Goal: Transaction & Acquisition: Download file/media

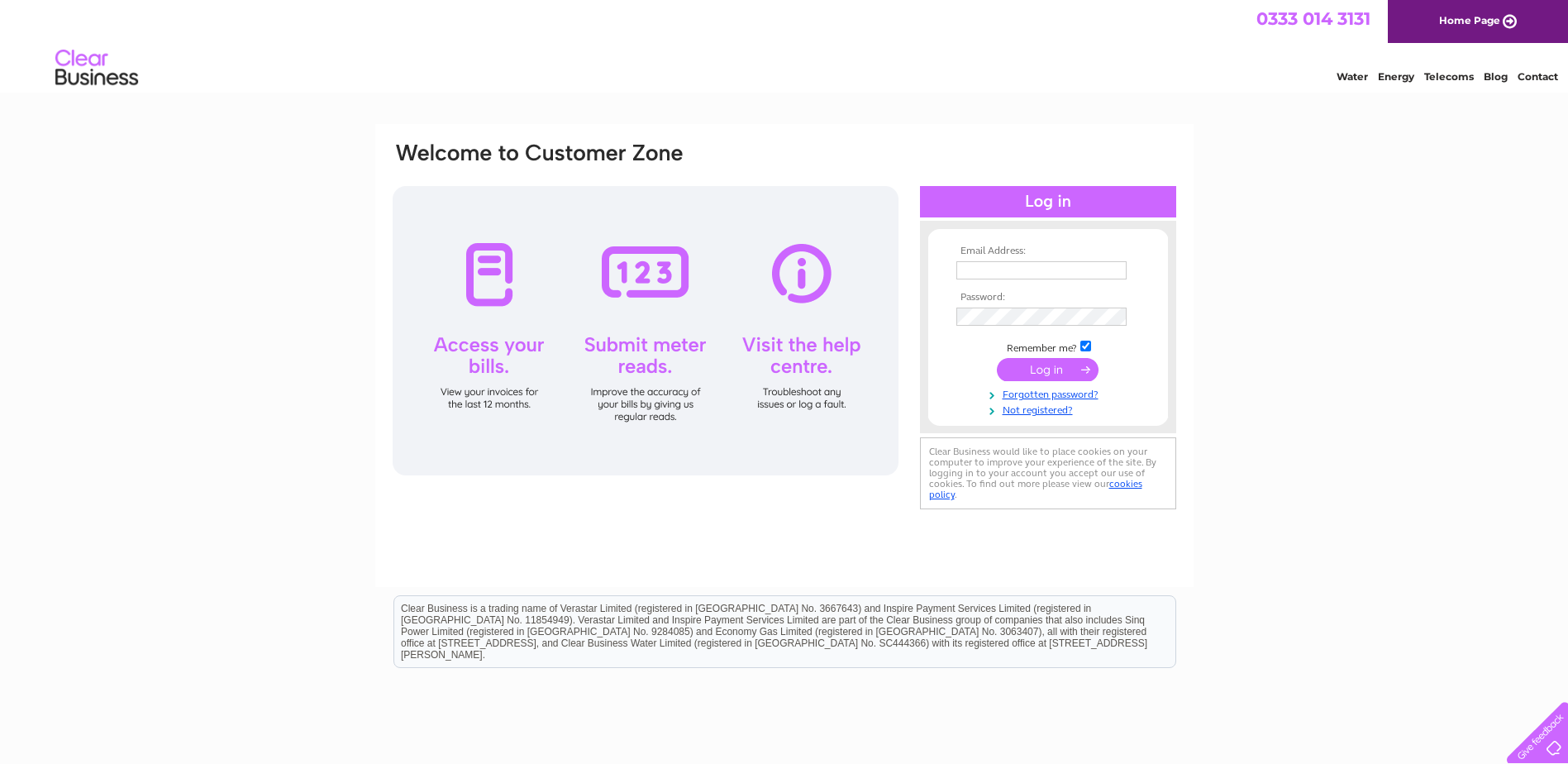
click at [817, 264] on input "text" at bounding box center [1042, 270] width 170 height 18
click at [817, 271] on input "text" at bounding box center [1043, 271] width 172 height 20
type input "[EMAIL_ADDRESS][DOMAIN_NAME]"
click at [817, 364] on input "submit" at bounding box center [1047, 372] width 102 height 24
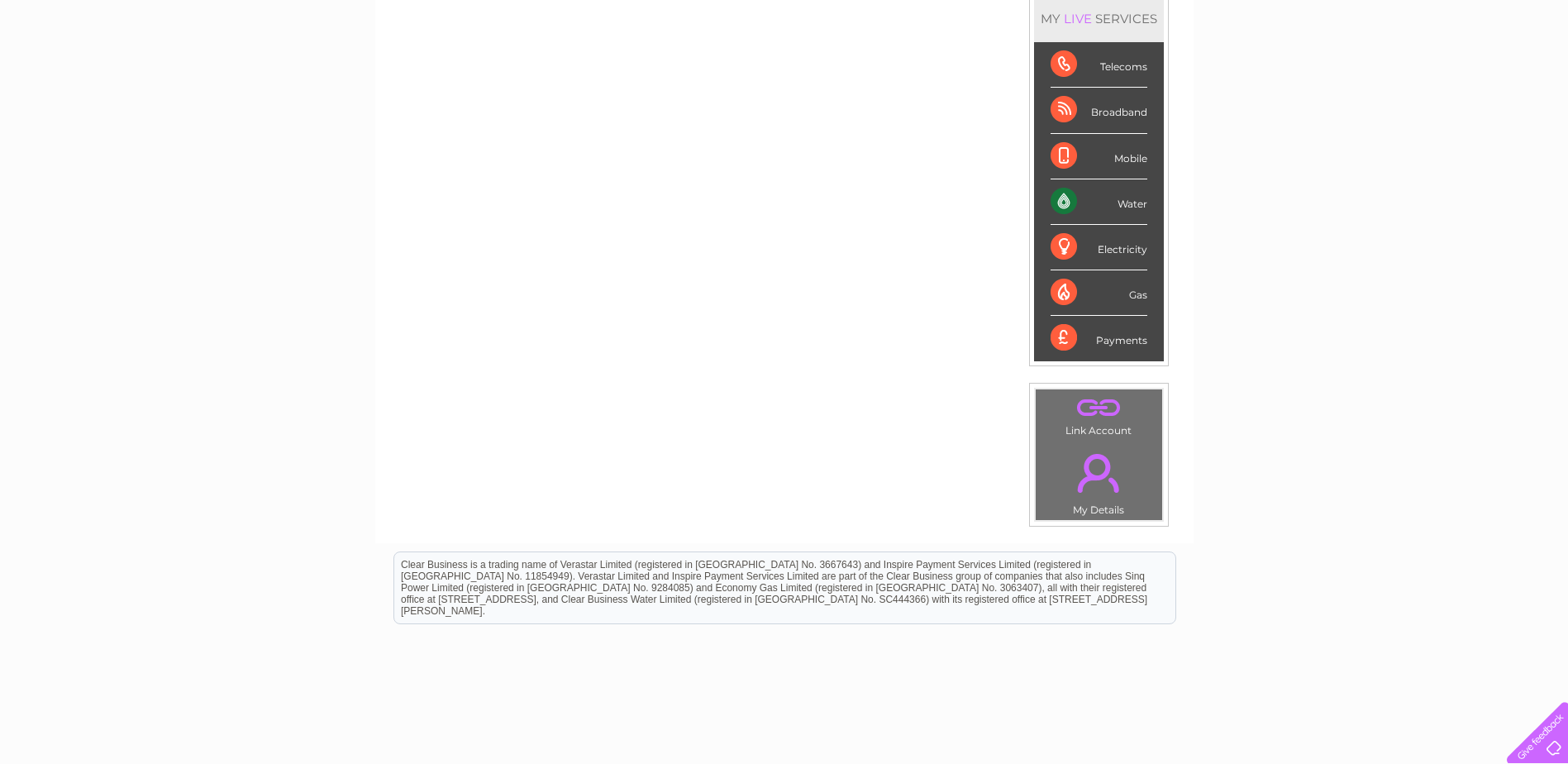
scroll to position [248, 0]
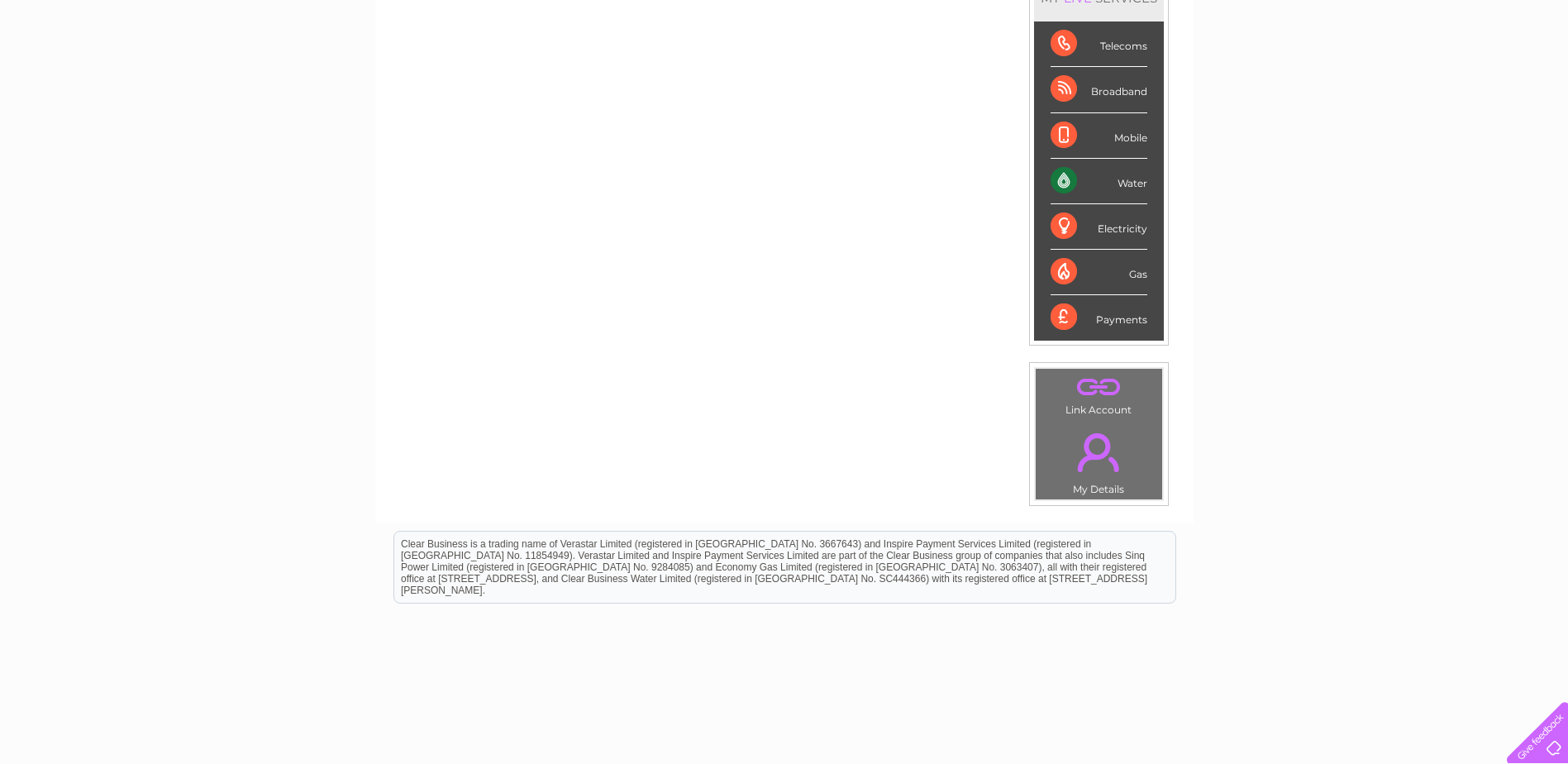
click at [1108, 182] on div "Water" at bounding box center [1099, 181] width 97 height 45
click at [1058, 179] on div "Water" at bounding box center [1099, 181] width 97 height 45
click at [1057, 180] on div "Water" at bounding box center [1099, 181] width 97 height 45
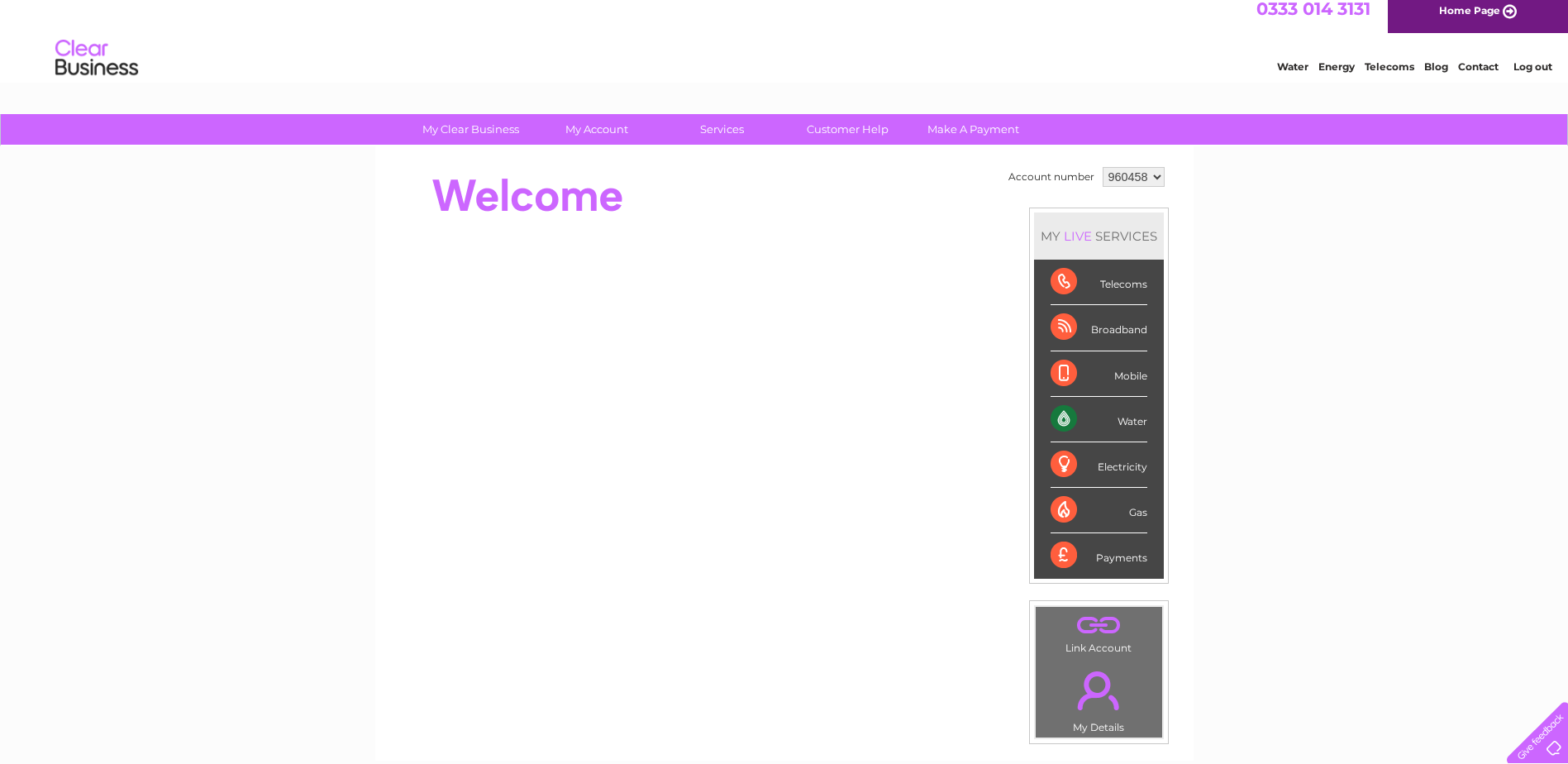
scroll to position [0, 0]
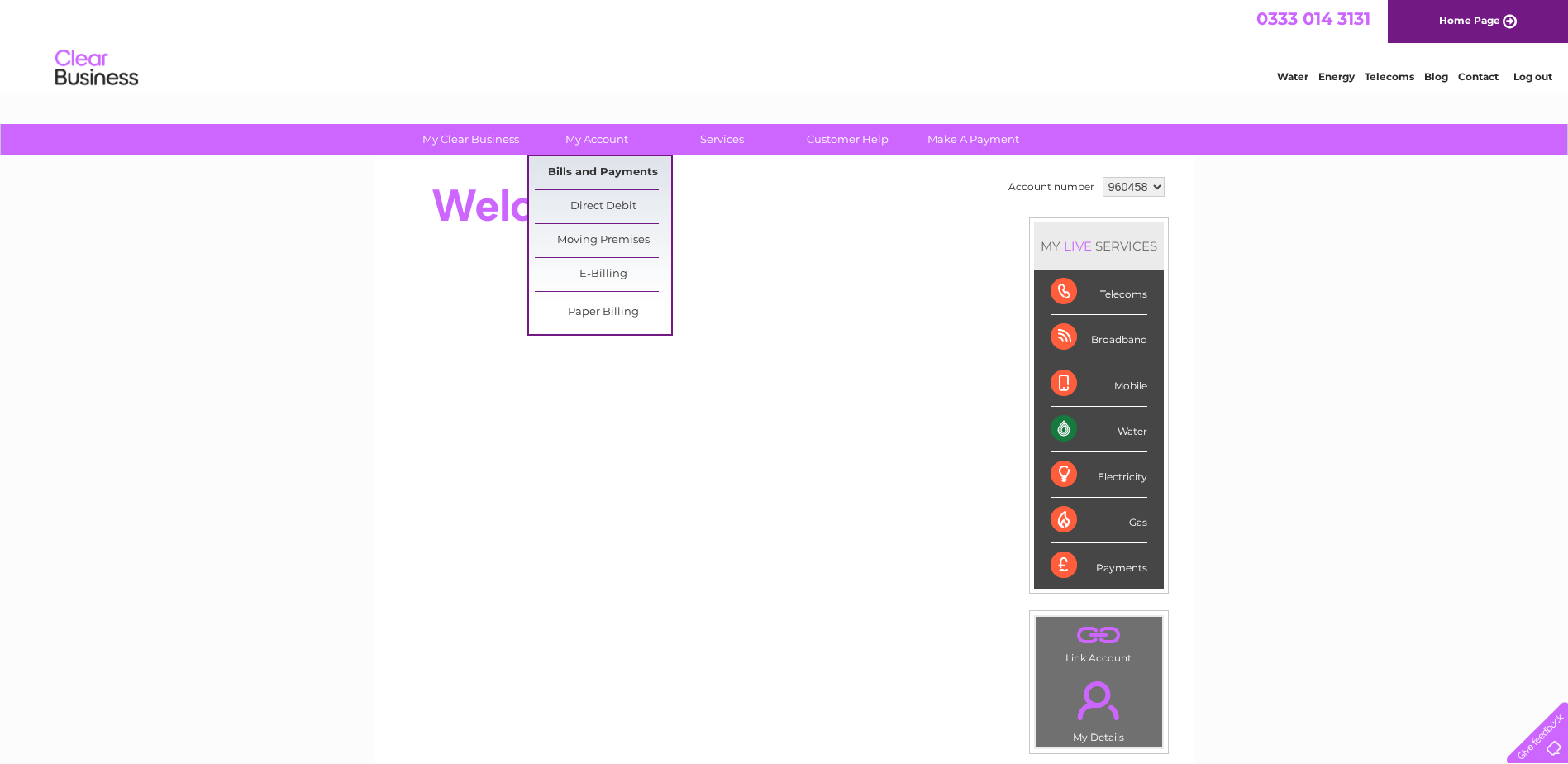
click at [595, 173] on link "Bills and Payments" at bounding box center [603, 172] width 136 height 33
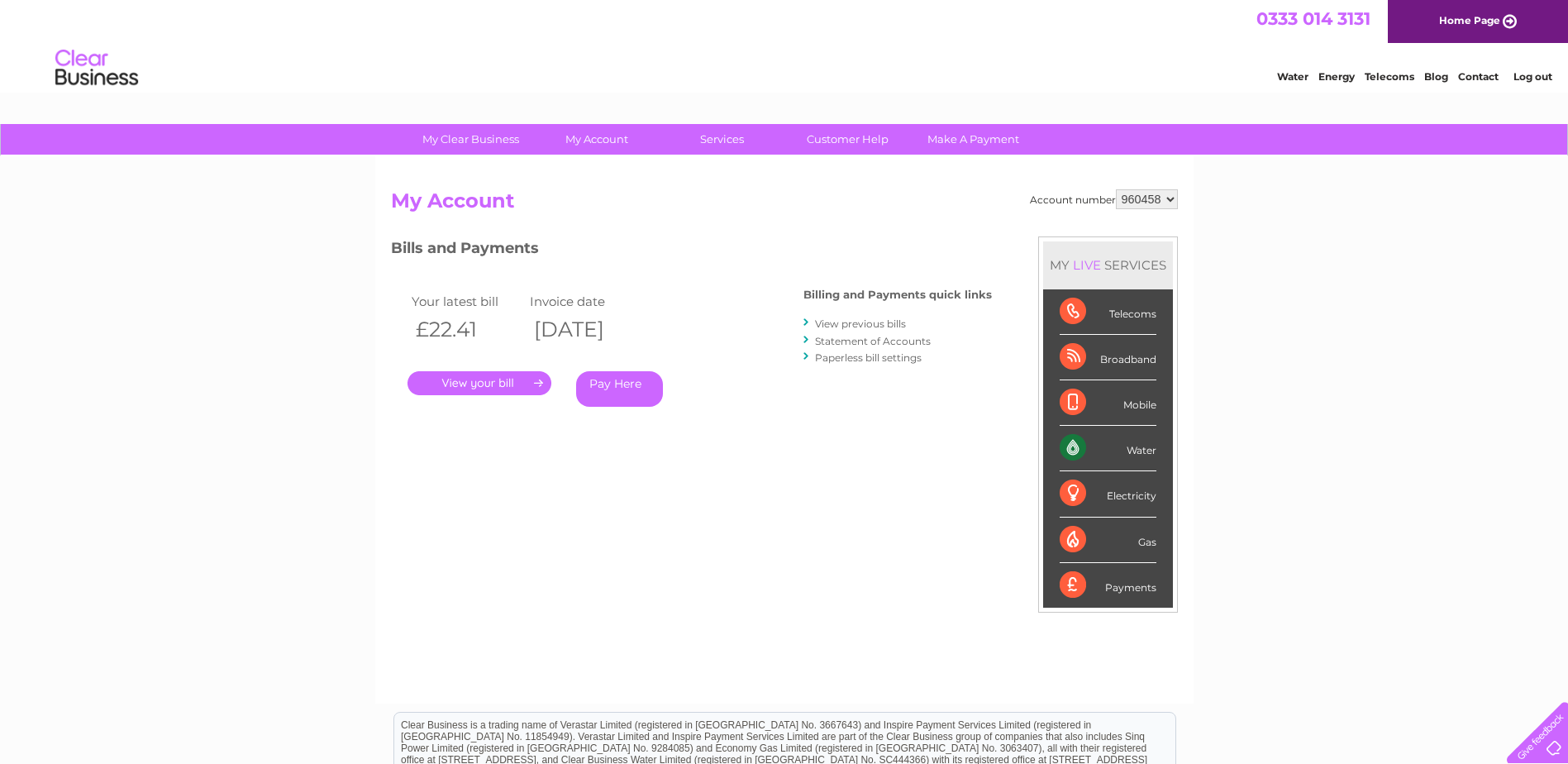
click at [524, 379] on link "." at bounding box center [479, 383] width 144 height 24
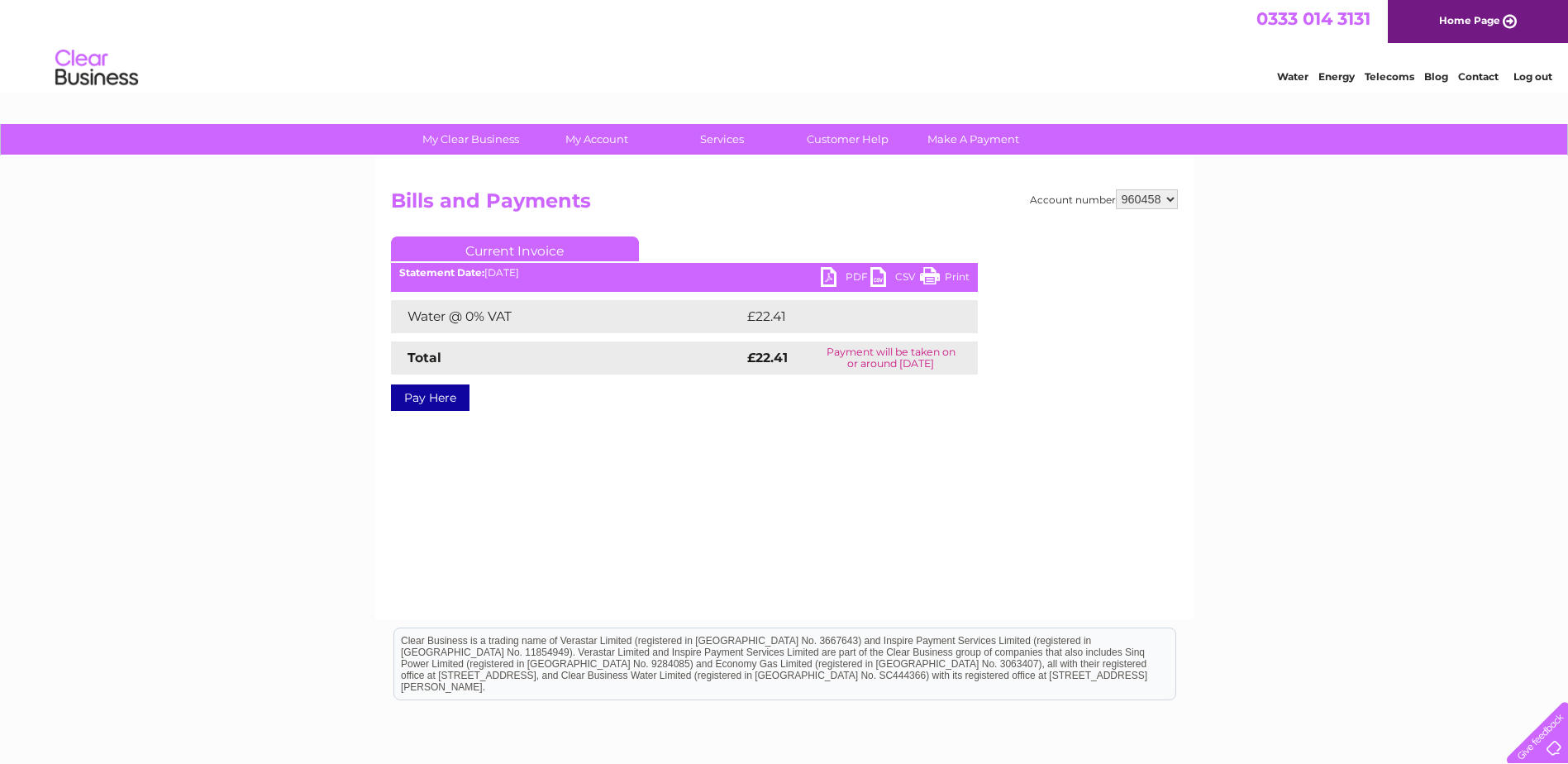
click at [875, 278] on link "CSV" at bounding box center [895, 279] width 50 height 24
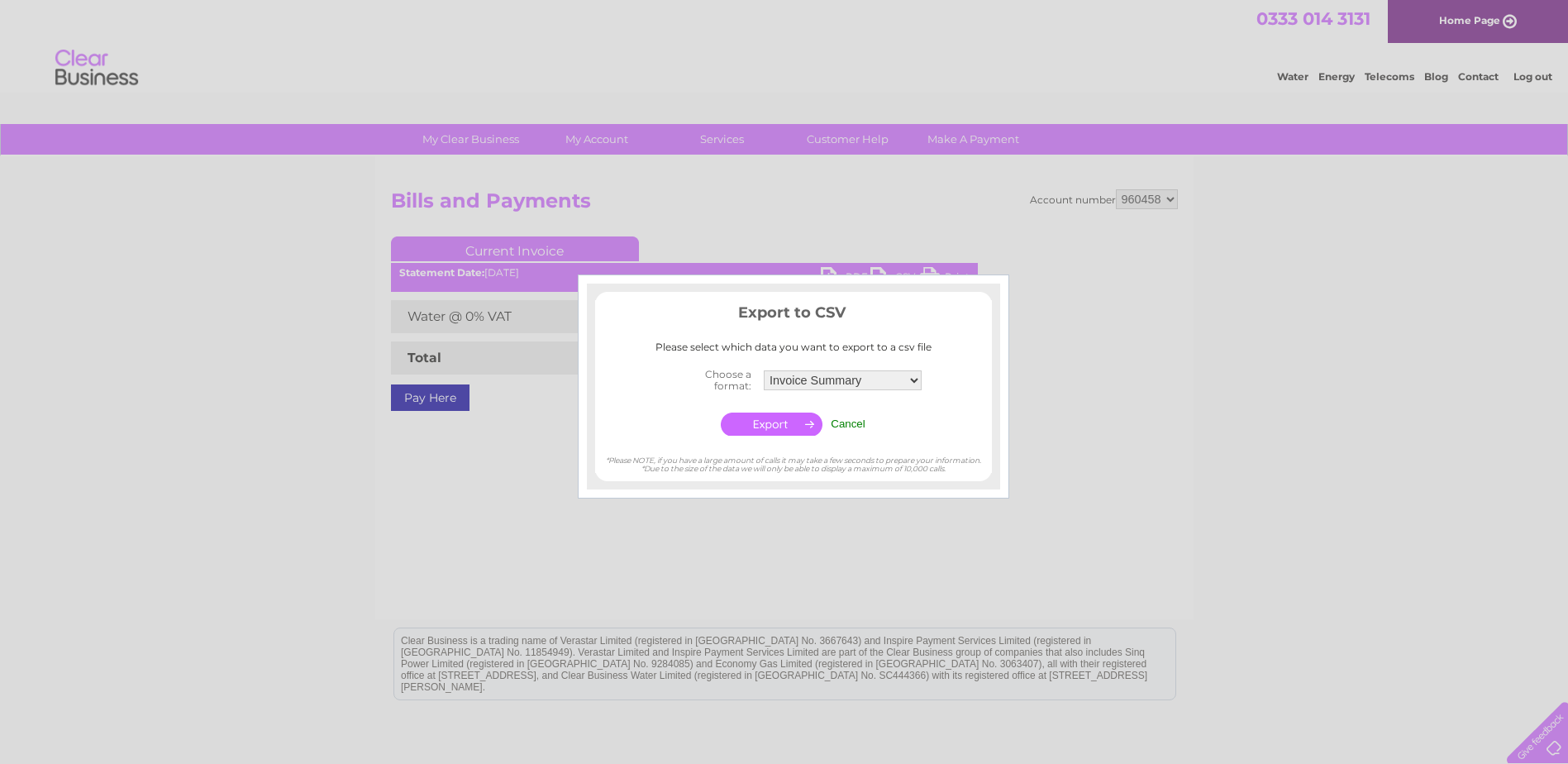
click at [846, 428] on input "Cancel" at bounding box center [848, 424] width 34 height 13
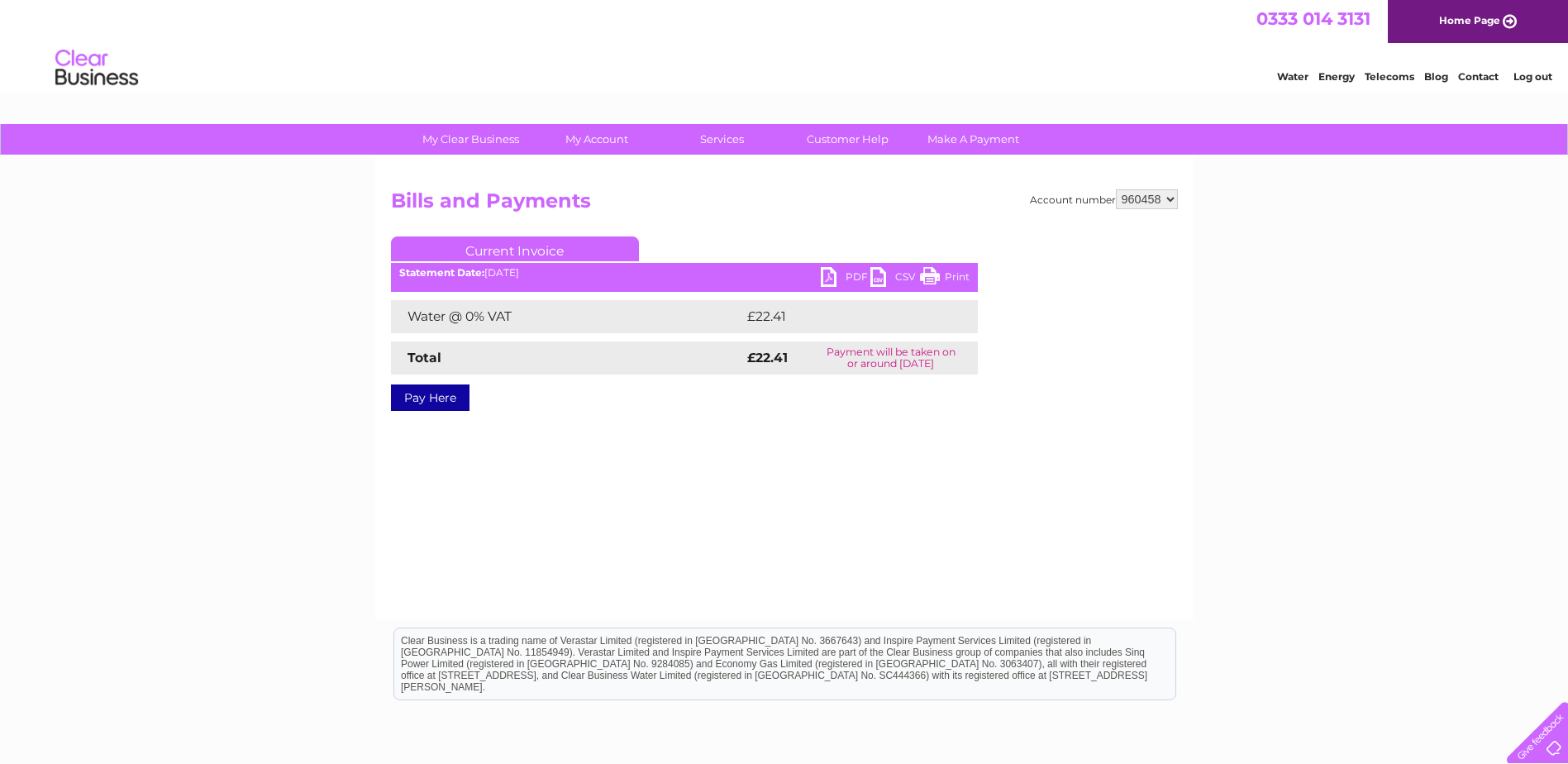
click at [832, 269] on link "PDF" at bounding box center [845, 279] width 50 height 24
click at [828, 285] on link "PDF" at bounding box center [845, 279] width 50 height 24
